Goal: Transaction & Acquisition: Purchase product/service

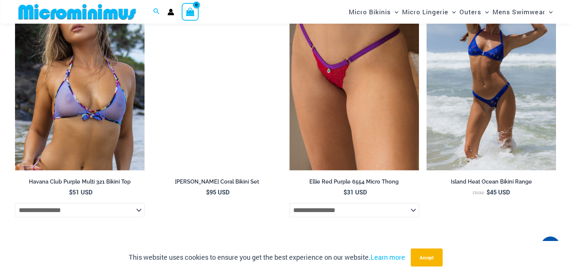
scroll to position [2031, 0]
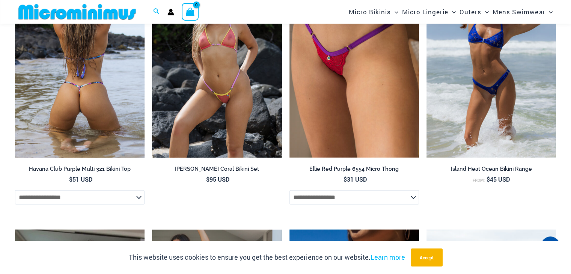
click at [74, 111] on img at bounding box center [79, 60] width 129 height 194
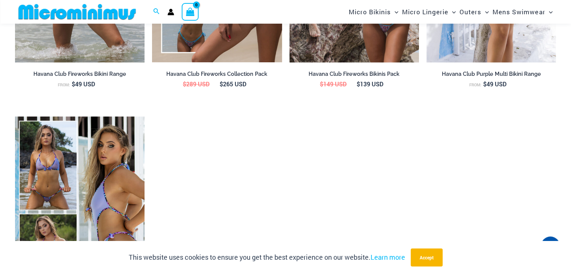
scroll to position [245, 0]
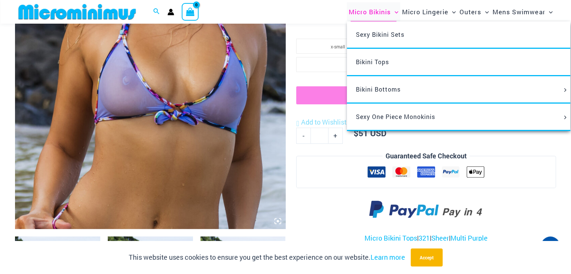
click at [375, 14] on span "Micro Bikinis" at bounding box center [370, 11] width 42 height 19
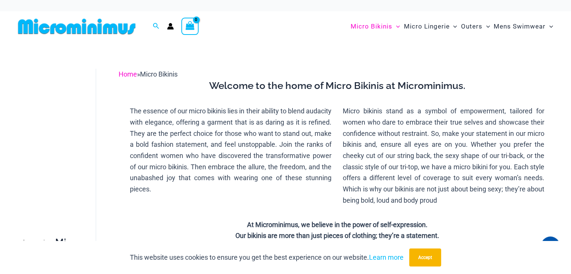
click at [128, 73] on link "Home" at bounding box center [128, 74] width 18 height 8
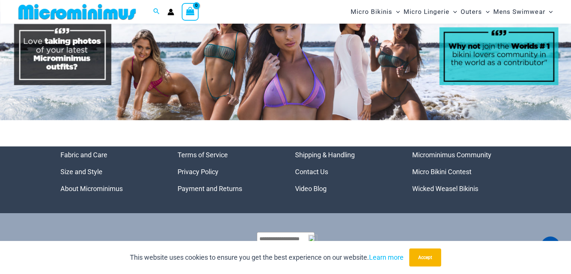
scroll to position [3088, 0]
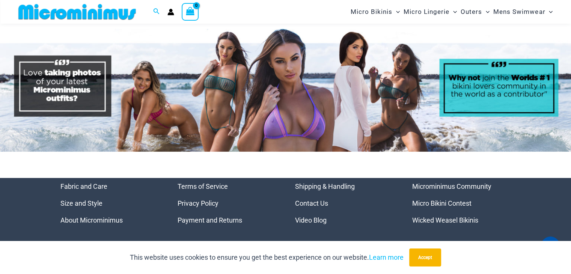
click at [437, 216] on link "Wicked Weasel Bikinis" at bounding box center [445, 220] width 66 height 8
click at [446, 216] on link "Wicked Weasel Bikinis" at bounding box center [445, 220] width 66 height 8
